Goal: Task Accomplishment & Management: Use online tool/utility

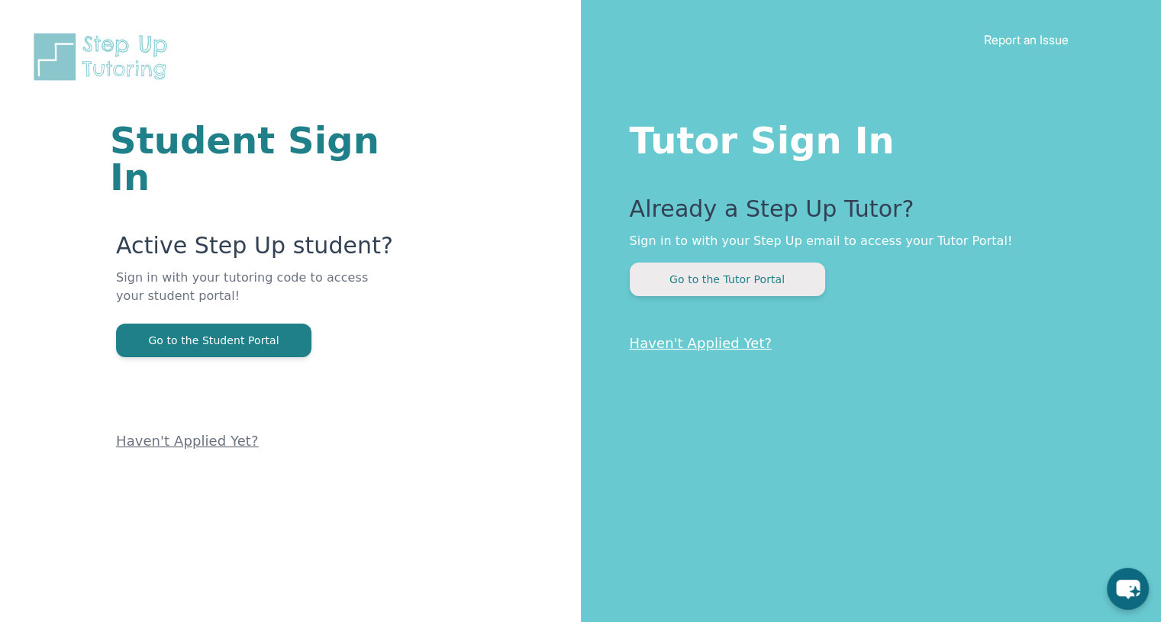
click at [732, 290] on button "Go to the Tutor Portal" at bounding box center [727, 280] width 195 height 34
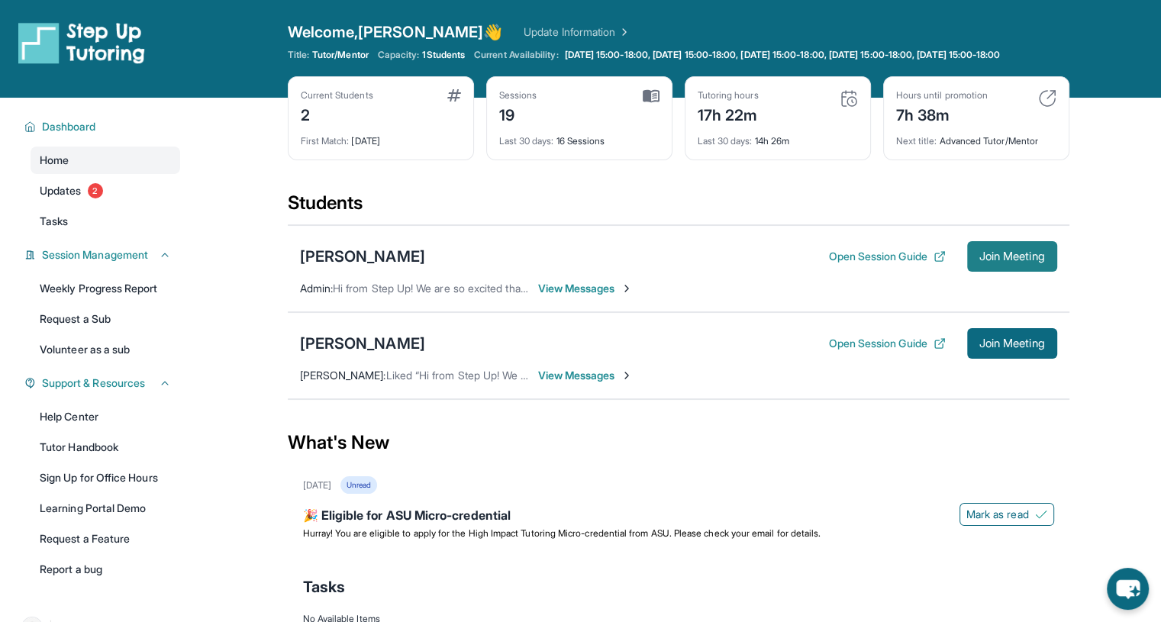
click at [1019, 261] on span "Join Meeting" at bounding box center [1013, 256] width 66 height 9
